Goal: Task Accomplishment & Management: Manage account settings

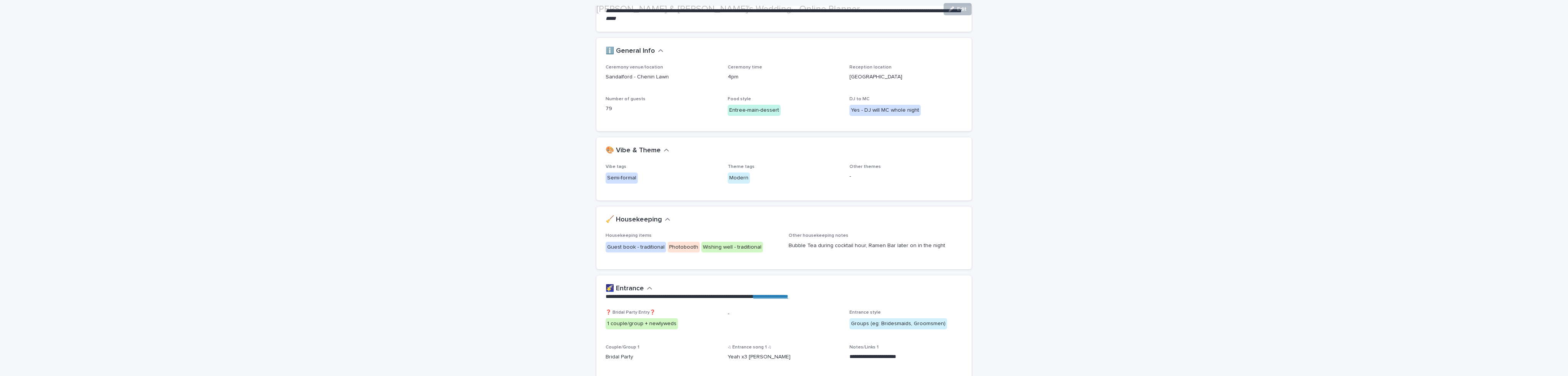
scroll to position [192, 0]
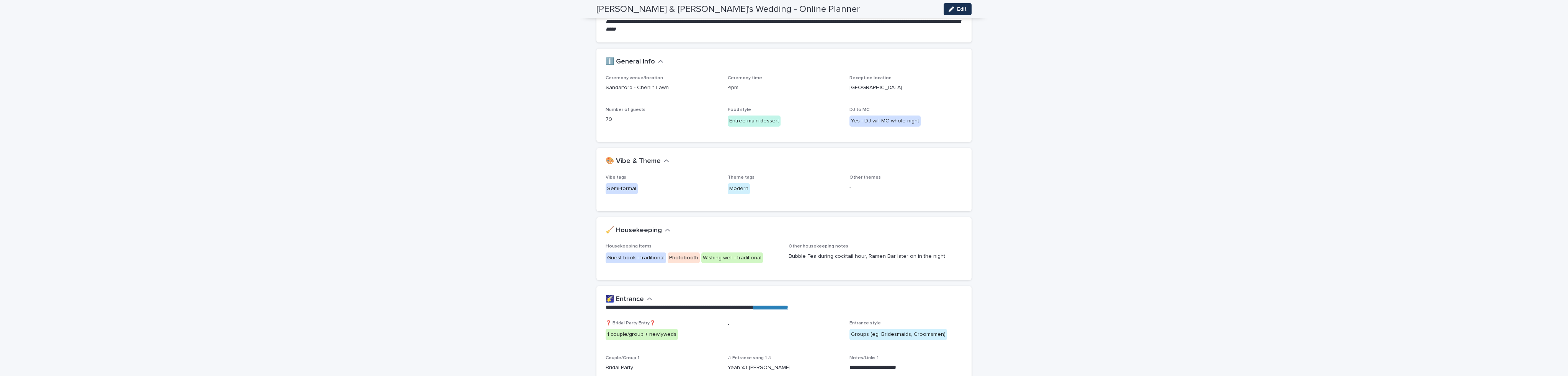
scroll to position [39, 0]
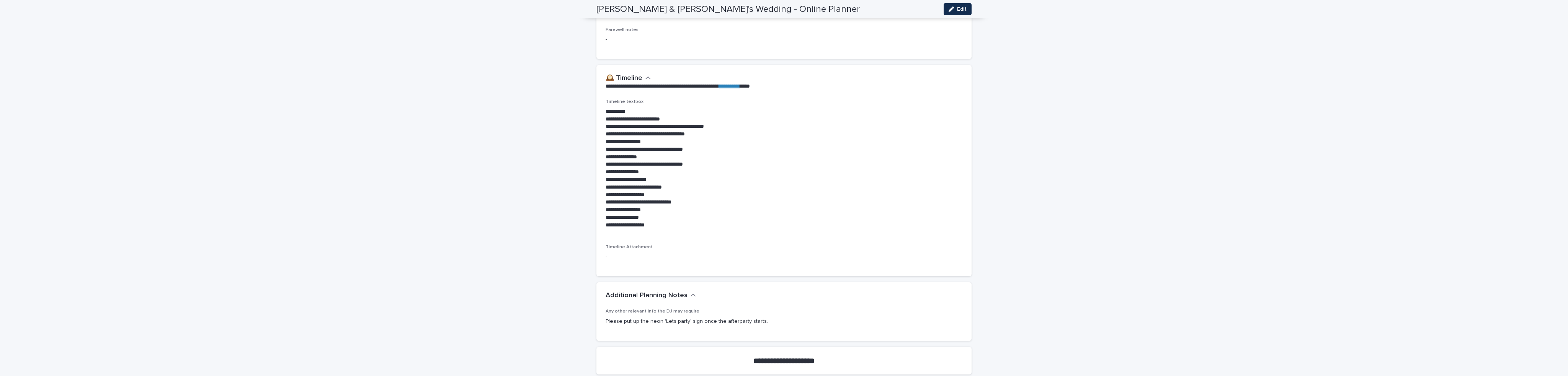
scroll to position [1577, 0]
click at [605, 111] on p "**********" at bounding box center [784, 112] width 356 height 8
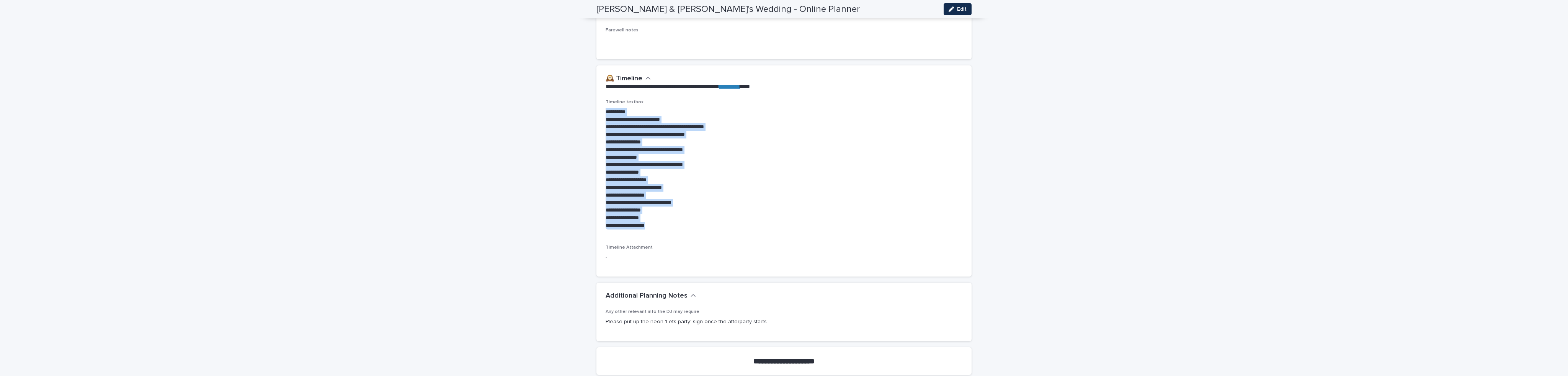
drag, startPoint x: 603, startPoint y: 111, endPoint x: 678, endPoint y: 230, distance: 140.7
click at [681, 231] on div "**********" at bounding box center [784, 167] width 356 height 136
copy div "**********"
click at [710, 225] on p "**********" at bounding box center [784, 225] width 356 height 8
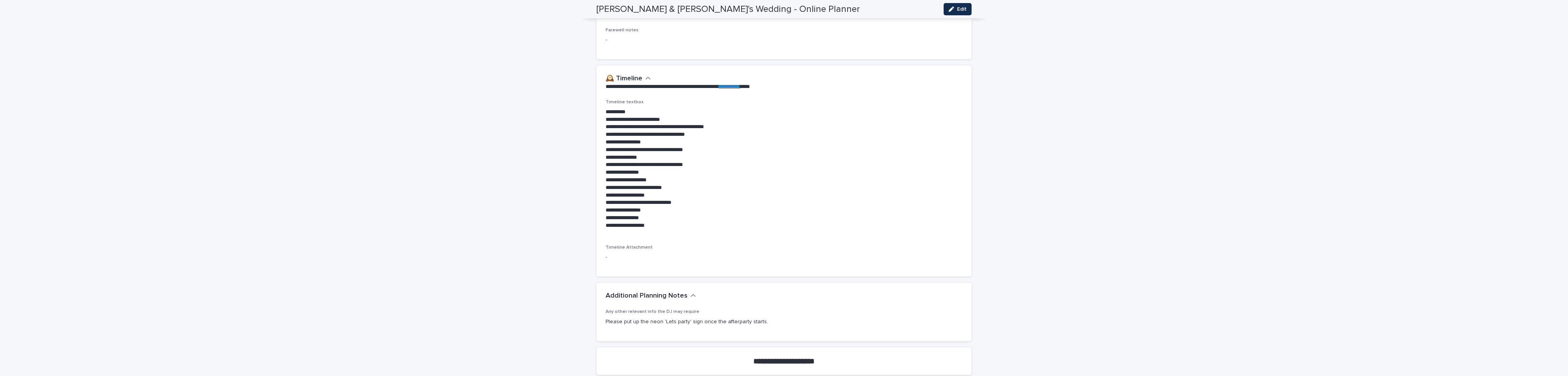
click at [657, 323] on p "Please put up the neon 'Lets party' sign once the afterparty starts." at bounding box center [784, 322] width 356 height 8
click at [657, 322] on p "Please put up the neon 'Lets party' sign once the afterparty starts." at bounding box center [784, 322] width 356 height 8
copy div "Please put up the neon 'Lets party' sign once the afterparty starts. Loading...…"
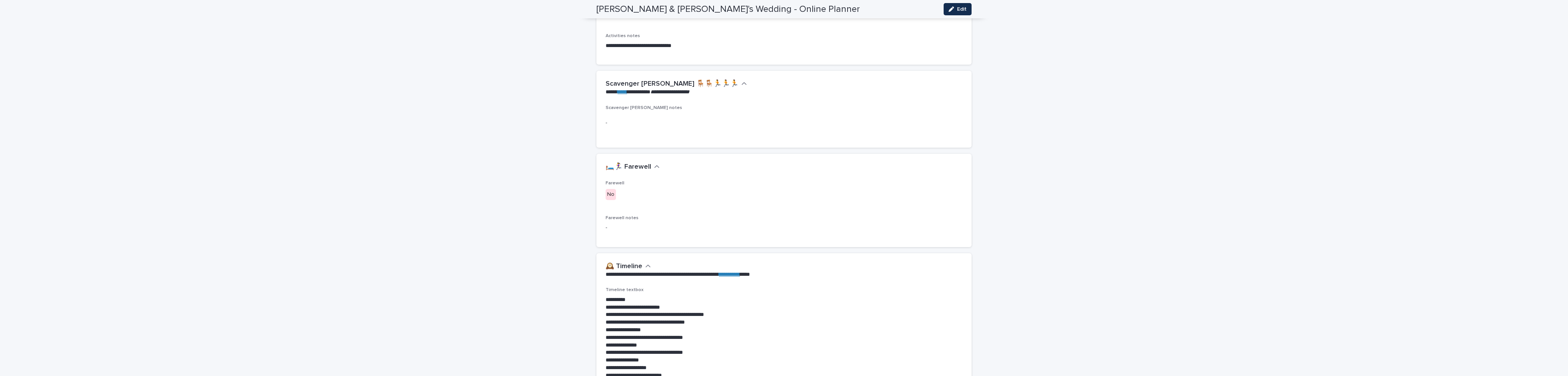
scroll to position [1386, 0]
click at [557, 253] on div "**********" at bounding box center [784, 112] width 1568 height 2948
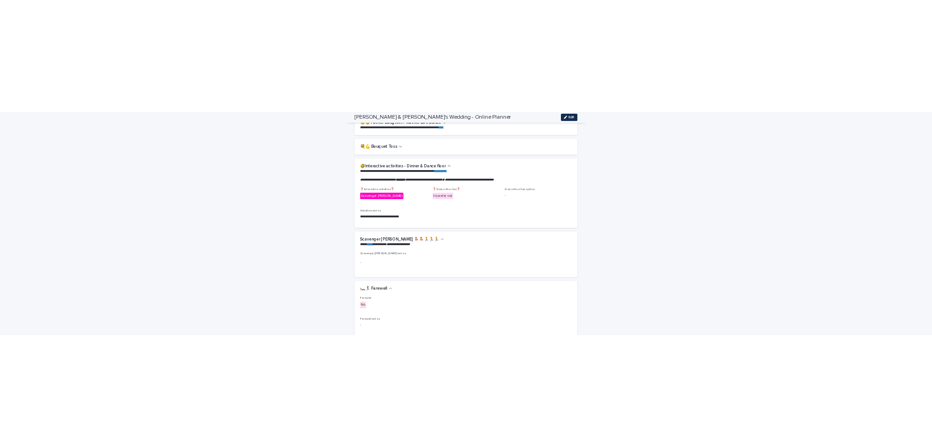
scroll to position [1329, 0]
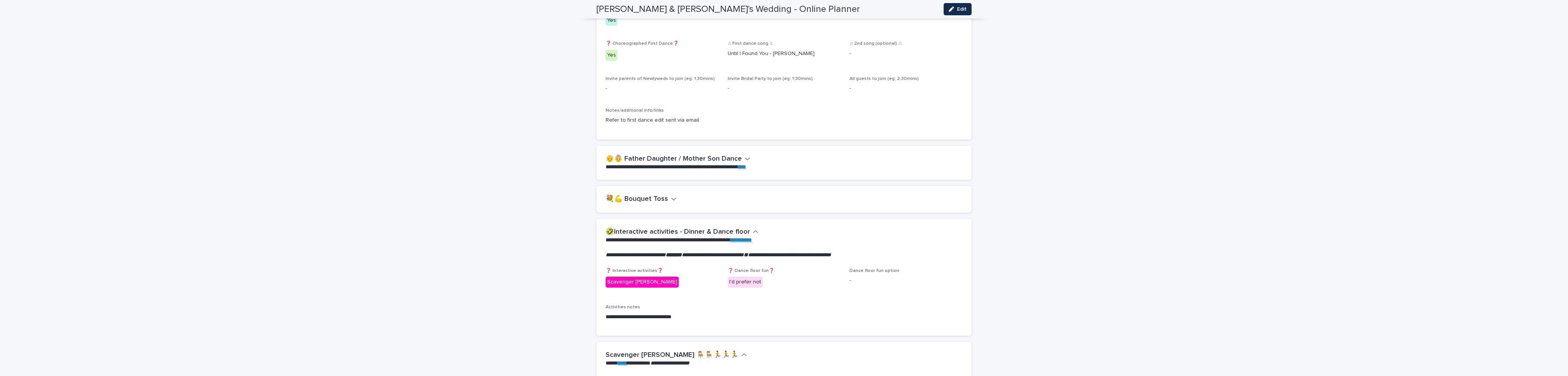
click at [554, 251] on div "**********" at bounding box center [784, 380] width 1568 height 2948
click at [673, 199] on div "💐💪 Bouquet Toss" at bounding box center [782, 199] width 354 height 8
click at [673, 198] on div "💐💪 Bouquet Toss" at bounding box center [782, 199] width 354 height 8
click at [671, 199] on icon "button" at bounding box center [673, 199] width 5 height 7
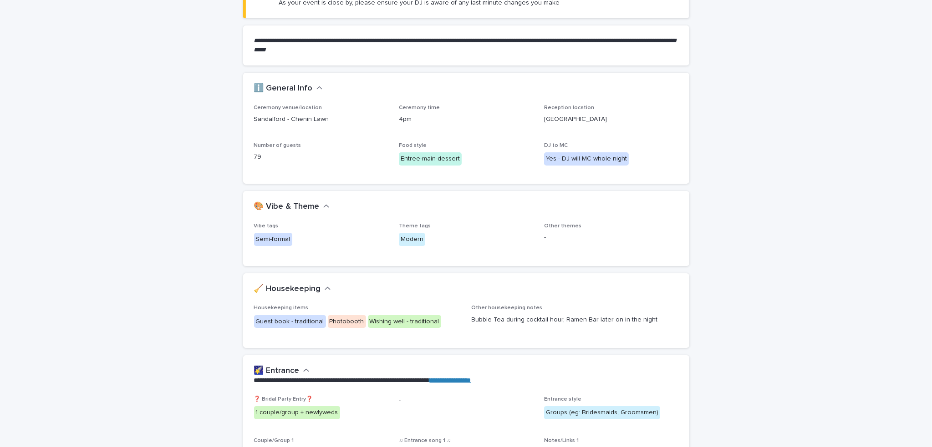
scroll to position [182, 0]
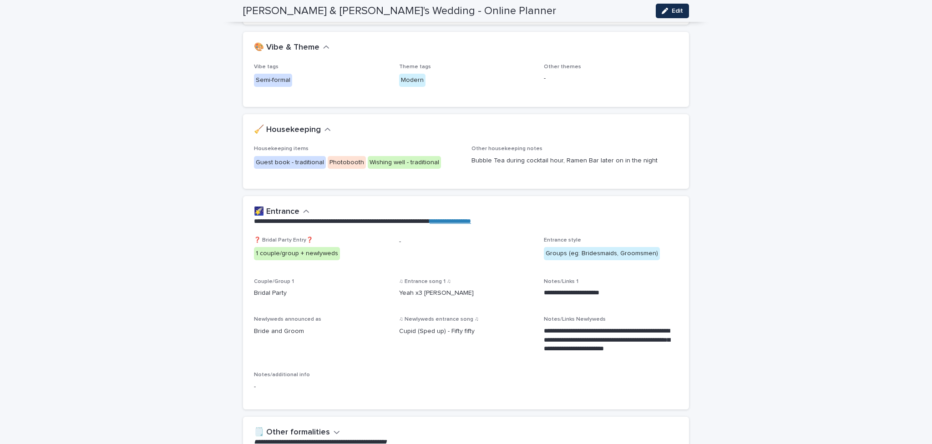
scroll to position [319, 0]
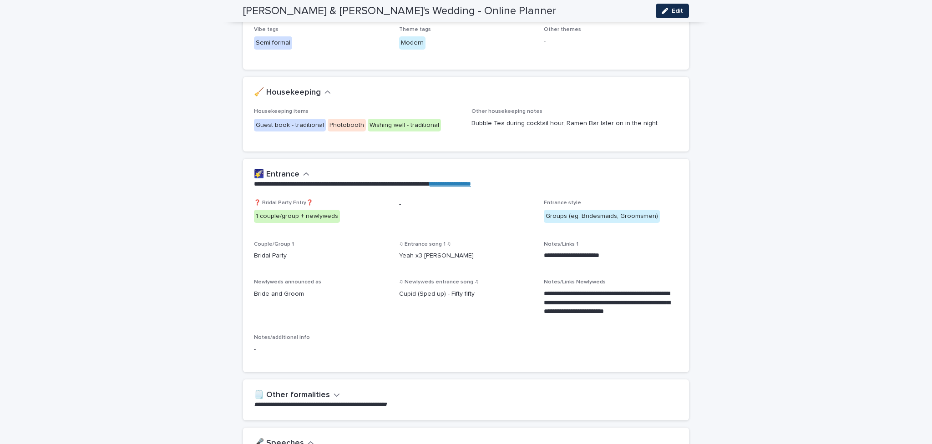
click at [286, 292] on p "Bride and Groom" at bounding box center [321, 295] width 134 height 10
copy p "Bride and Groom"
click at [544, 283] on span "Notes/Links Newlyweds" at bounding box center [575, 281] width 62 height 5
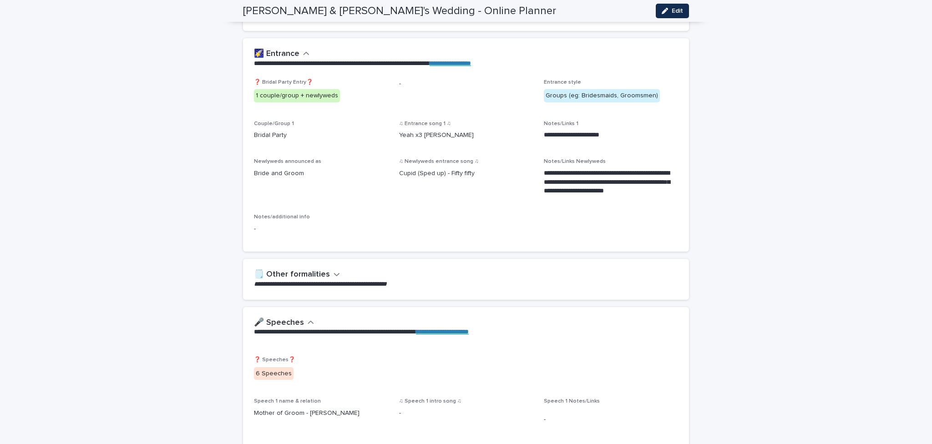
scroll to position [455, 0]
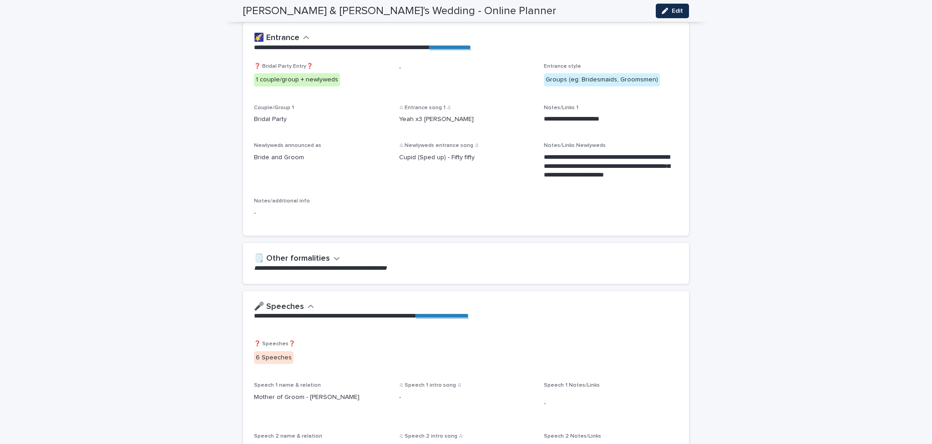
click at [334, 257] on icon "button" at bounding box center [337, 258] width 6 height 8
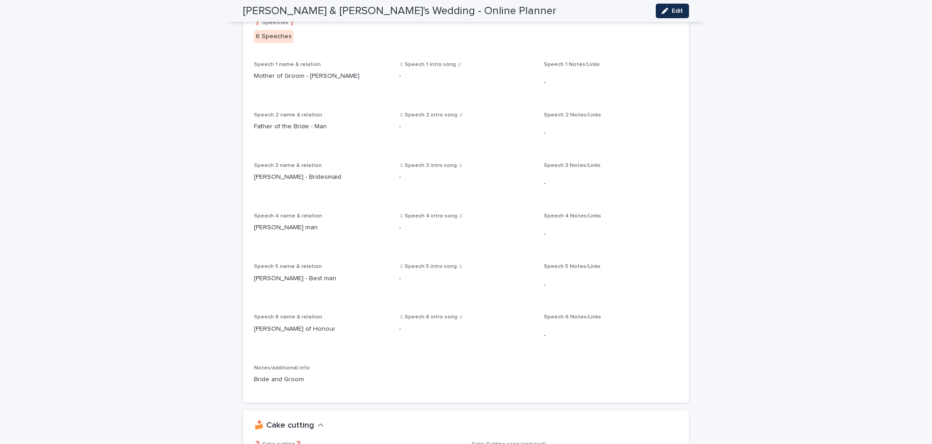
scroll to position [819, 0]
click at [371, 142] on span "Speech 2 name & relation Father of the Bride - Man" at bounding box center [321, 132] width 134 height 40
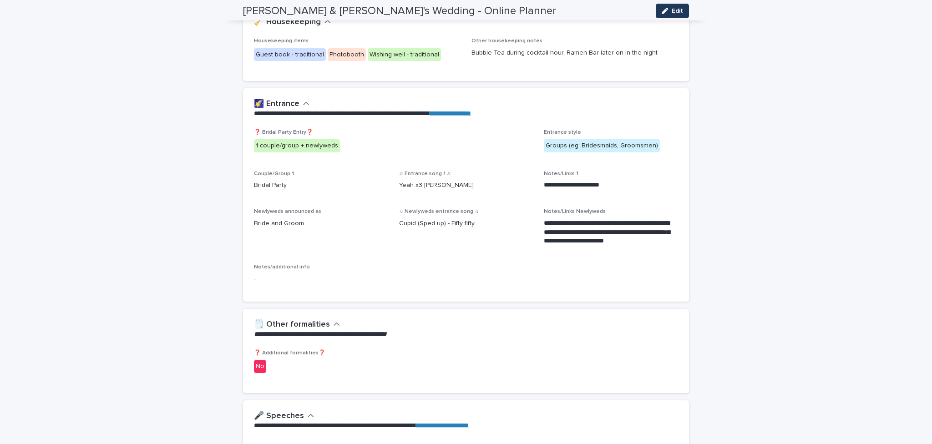
scroll to position [455, 0]
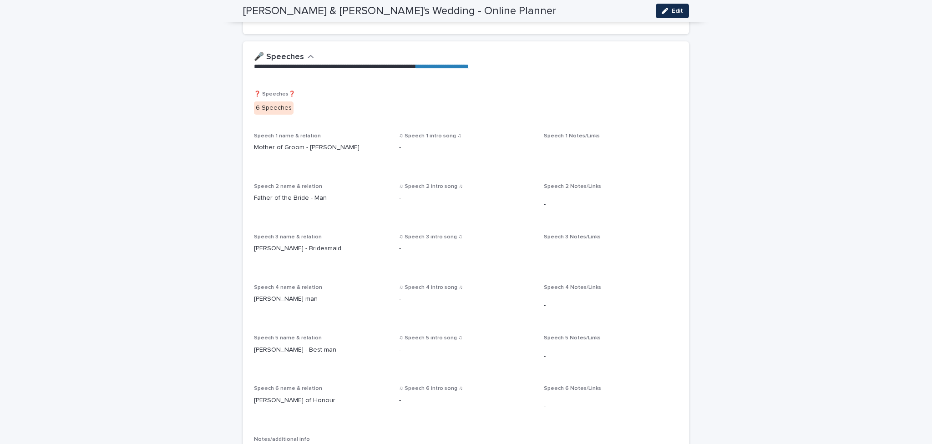
scroll to position [774, 0]
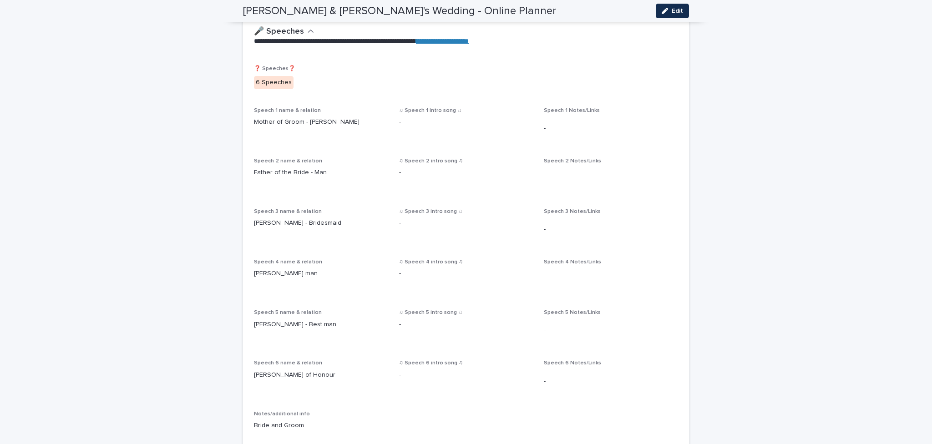
click at [341, 235] on div "Speech 3 name & relation Linda - Bridesmaid" at bounding box center [321, 221] width 134 height 27
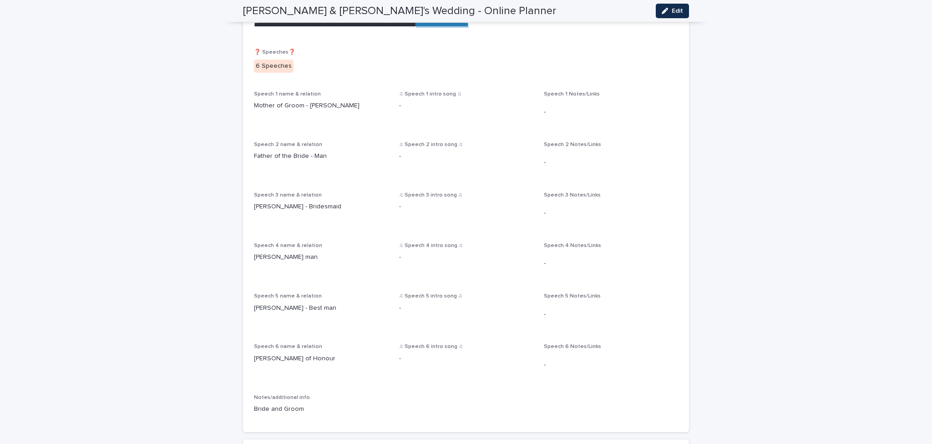
scroll to position [819, 0]
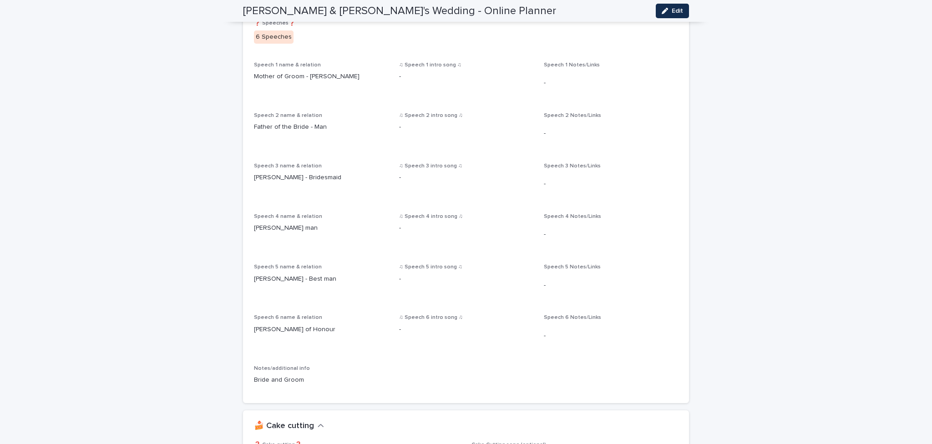
click at [347, 236] on div "Speech 4 name & relation Leslie - groom's man" at bounding box center [321, 226] width 134 height 27
drag, startPoint x: 260, startPoint y: 275, endPoint x: 249, endPoint y: 275, distance: 10.9
click at [249, 275] on div "❓ Speeches❓ 6 Speeches Speech 1 name & relation Mother of Groom - Lily ♫ Speech…" at bounding box center [466, 211] width 446 height 383
click at [304, 310] on div "❓ Speeches❓ 6 Speeches Speech 1 name & relation Mother of Groom - Lily ♫ Speech…" at bounding box center [466, 206] width 424 height 372
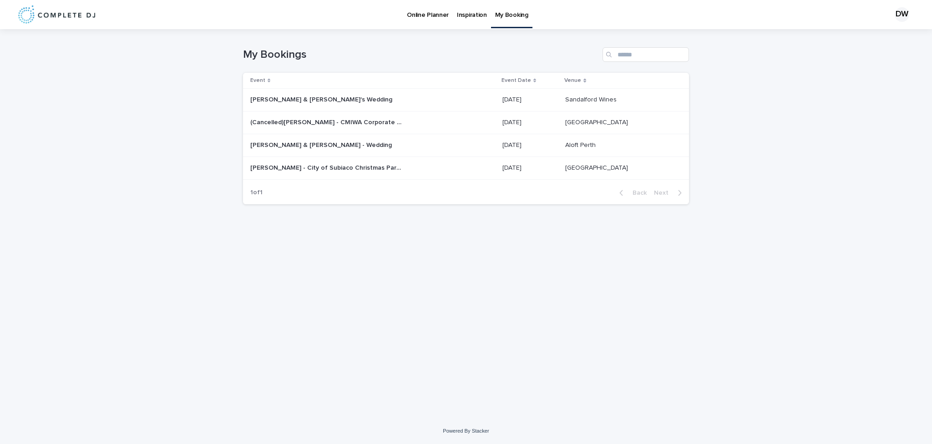
click at [290, 96] on p "[PERSON_NAME] & [PERSON_NAME]'s Wedding" at bounding box center [322, 99] width 144 height 10
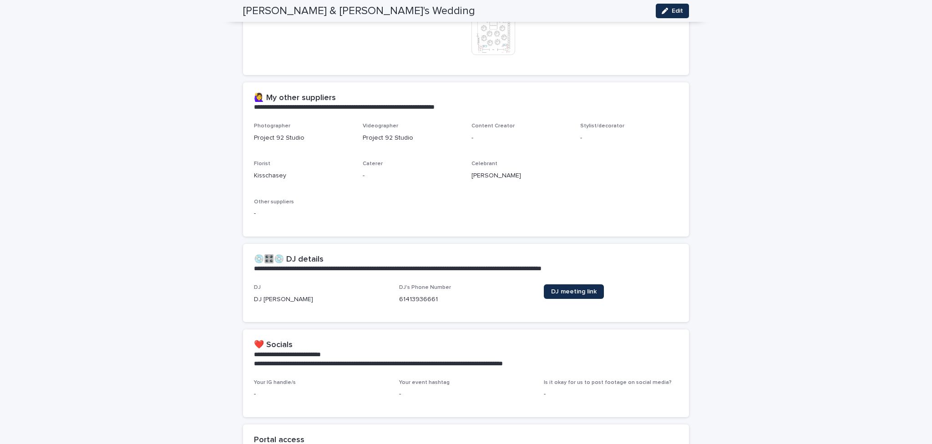
scroll to position [455, 0]
